Goal: Information Seeking & Learning: Learn about a topic

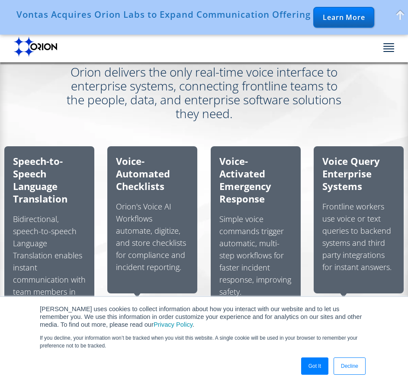
scroll to position [606, 0]
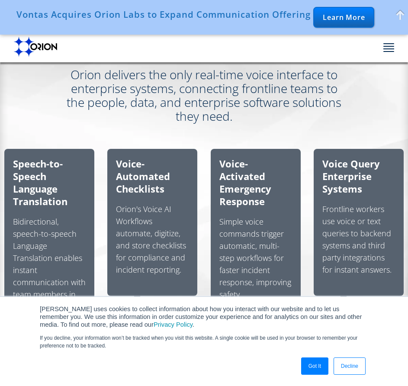
click at [50, 110] on div "Orion delivers the only real-time voice interface to enterprise systems, connec…" at bounding box center [204, 95] width 408 height 55
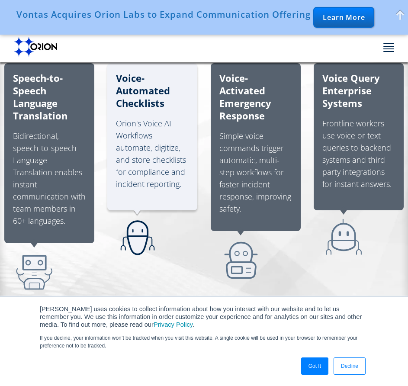
scroll to position [692, 0]
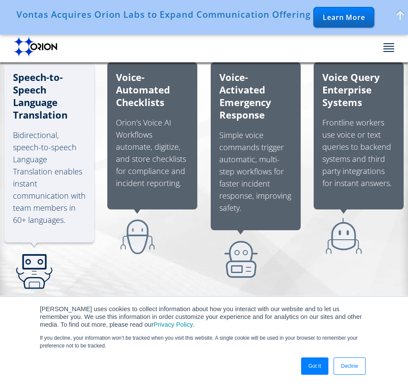
click at [79, 262] on div "1 / 4" at bounding box center [49, 272] width 73 height 46
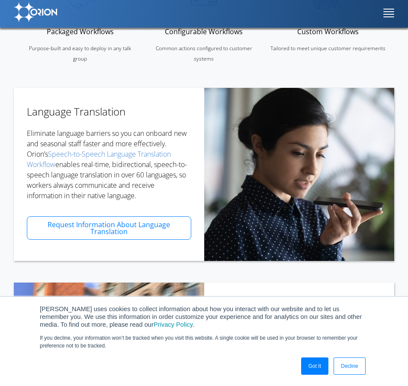
scroll to position [303, 0]
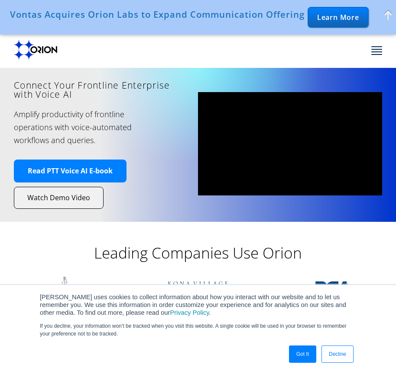
click at [74, 195] on span "Watch Demo Video" at bounding box center [58, 197] width 63 height 9
click at [380, 51] on span at bounding box center [376, 51] width 11 height 1
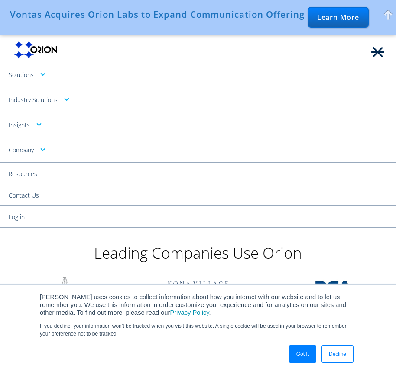
click at [34, 194] on link "Contact Us" at bounding box center [198, 195] width 396 height 23
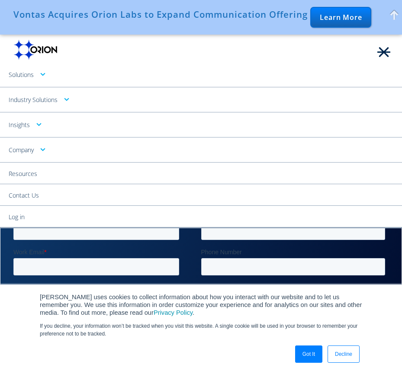
click at [34, 194] on link "Contact Us" at bounding box center [201, 195] width 402 height 23
click at [29, 171] on link "Resources" at bounding box center [201, 174] width 402 height 23
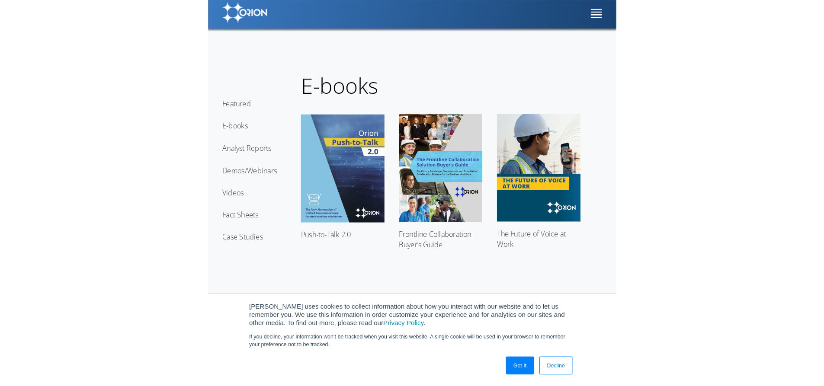
scroll to position [476, 0]
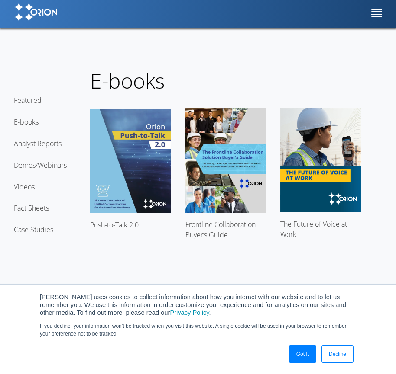
click at [155, 182] on img at bounding box center [130, 161] width 81 height 105
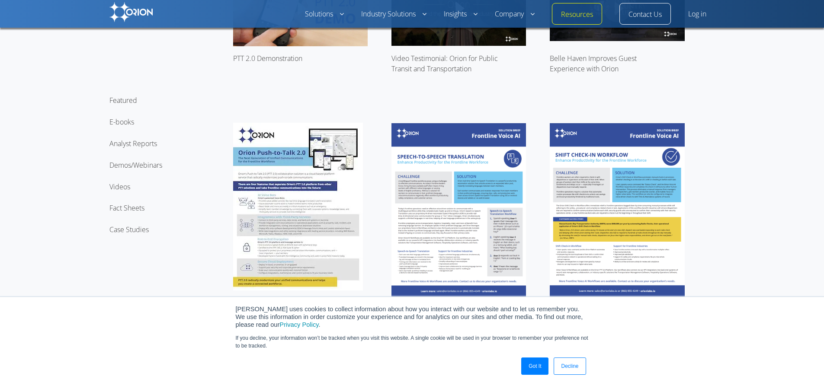
scroll to position [43, 0]
